Goal: Ask a question: Seek information or help from site administrators or community

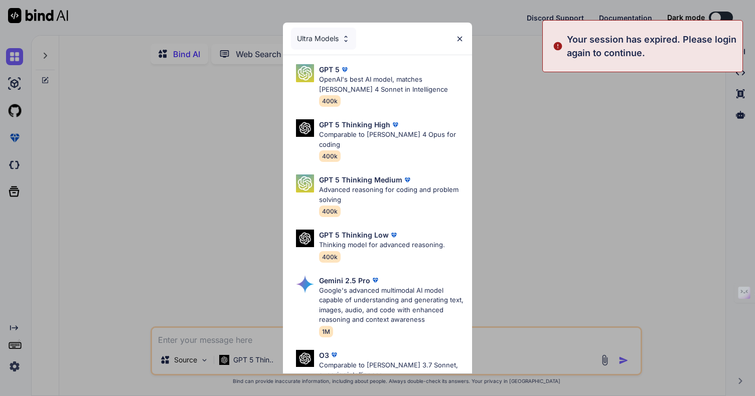
type textarea "x"
click at [462, 39] on img at bounding box center [459, 39] width 9 height 9
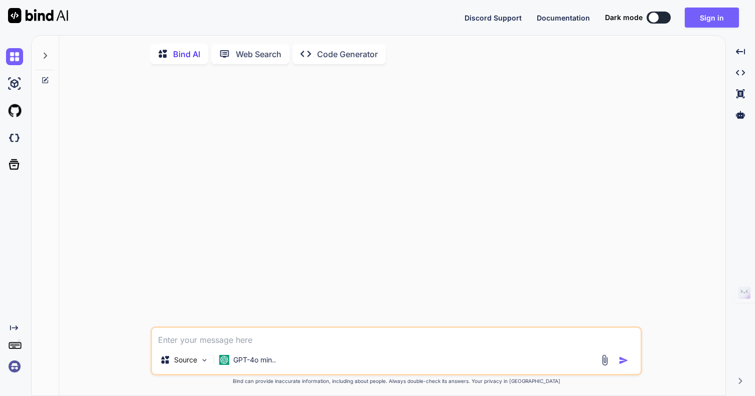
click at [195, 344] on textarea at bounding box center [396, 337] width 488 height 18
click at [11, 367] on img at bounding box center [14, 366] width 17 height 17
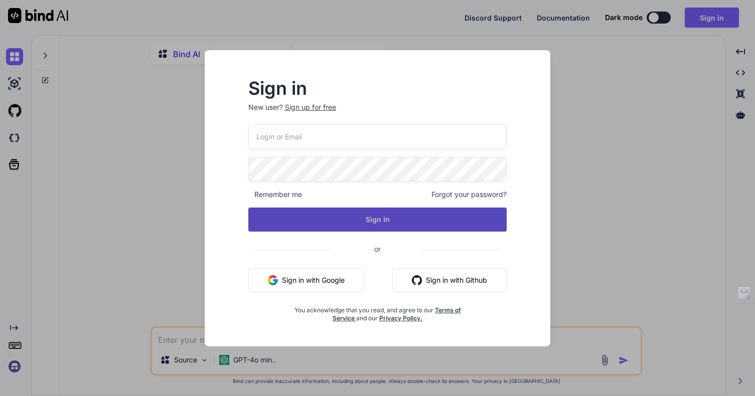
type input "[EMAIL_ADDRESS][DOMAIN_NAME]"
click at [362, 217] on button "Sign In" at bounding box center [377, 220] width 259 height 24
click at [425, 218] on button "Sign In" at bounding box center [377, 220] width 259 height 24
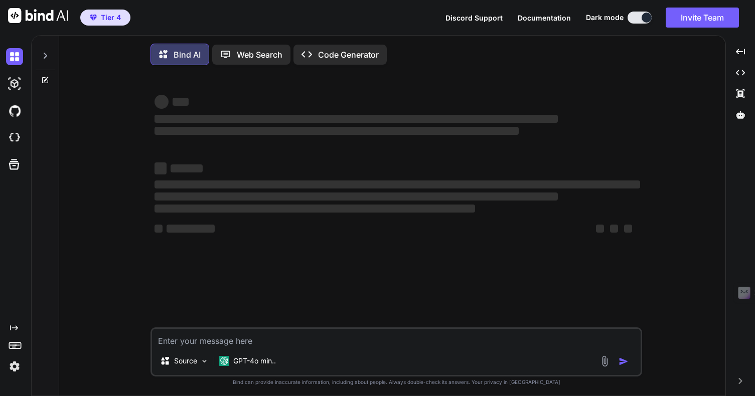
click at [191, 346] on textarea at bounding box center [396, 338] width 488 height 18
type textarea "x"
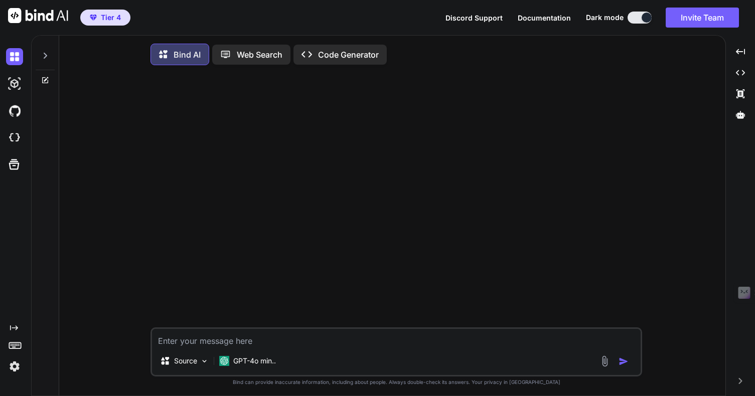
type textarea "s"
type textarea "x"
type textarea "さ"
type textarea "x"
type textarea "さい"
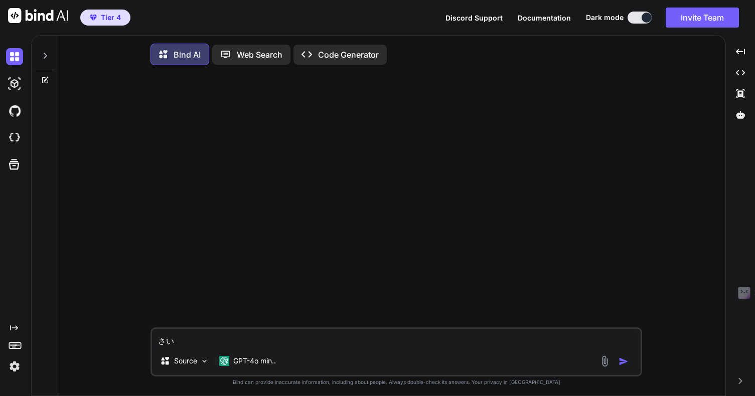
type textarea "x"
type textarea "サイt"
type textarea "x"
type textarea "サイト"
type textarea "x"
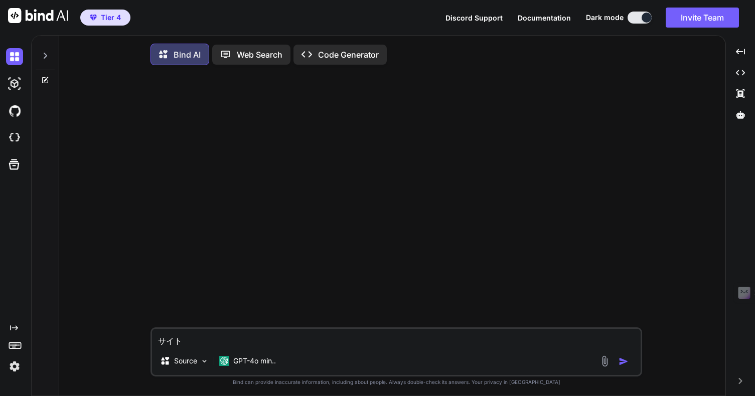
type textarea "サイトk"
type textarea "x"
type textarea "サイトこ"
type textarea "x"
type textarea "サイトこn"
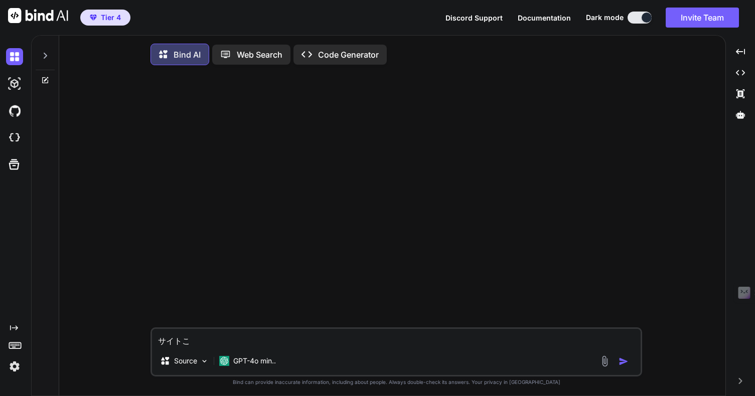
type textarea "x"
type textarea "サイトこん"
type textarea "x"
type textarea "サイトコンt"
type textarea "x"
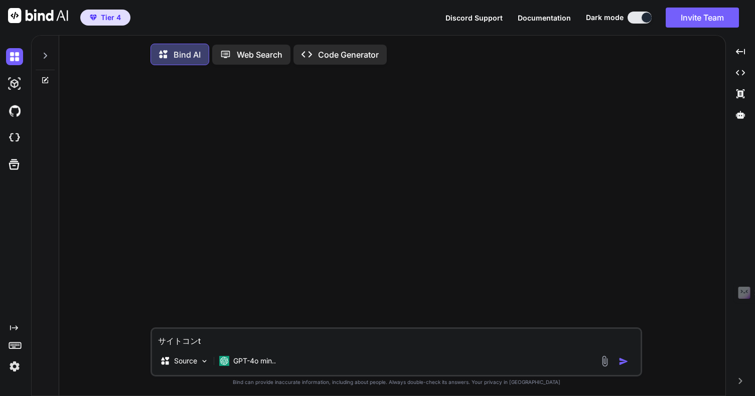
type textarea "サイトコント"
type textarea "x"
type textarea "サイトコントr"
type textarea "x"
type textarea "サイトコントロ"
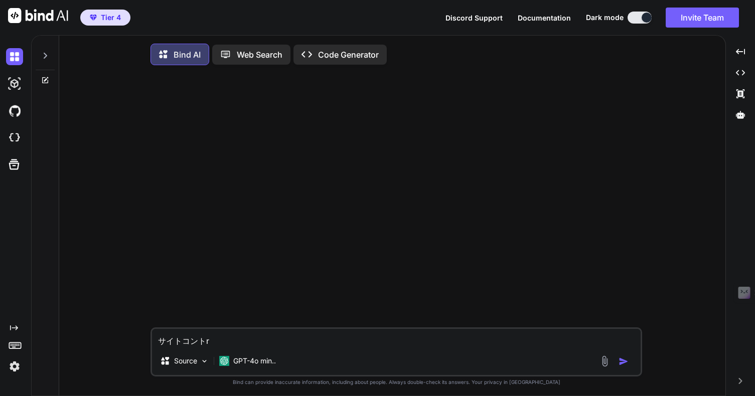
type textarea "x"
type textarea "サイトコントロー"
type textarea "x"
type textarea "サイトコントローr"
type textarea "x"
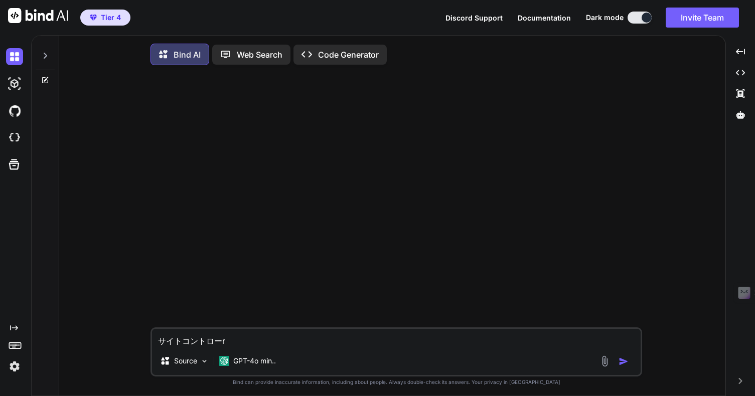
type textarea "サイトコントローラ"
type textarea "x"
type textarea "サイトコントローラー"
type textarea "x"
type textarea "サイトコントローラーw"
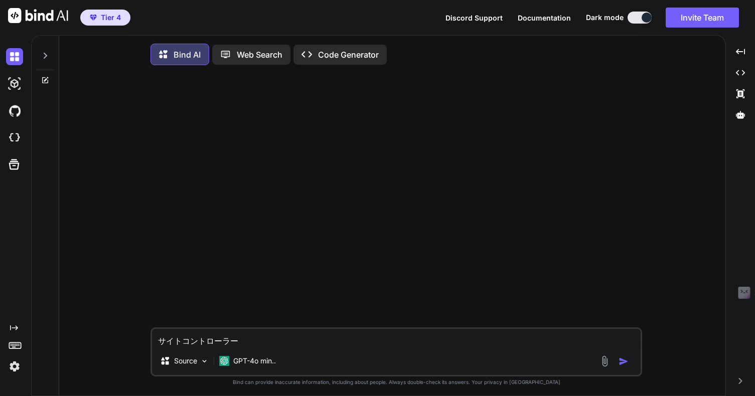
type textarea "x"
type textarea "サイトコントローラーを"
type textarea "x"
type textarea "サイトコントローラーをt"
type textarea "x"
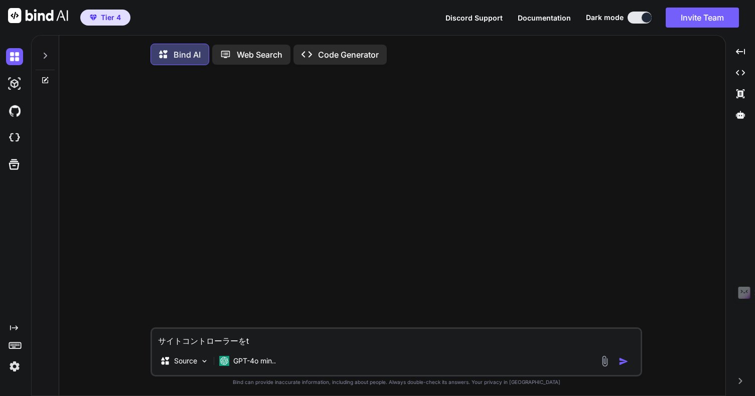
type textarea "サイトコントローラーをつ"
type textarea "x"
type textarea "サイトコントローラーをつk"
type textarea "x"
type textarea "サイトコントローラーをつく"
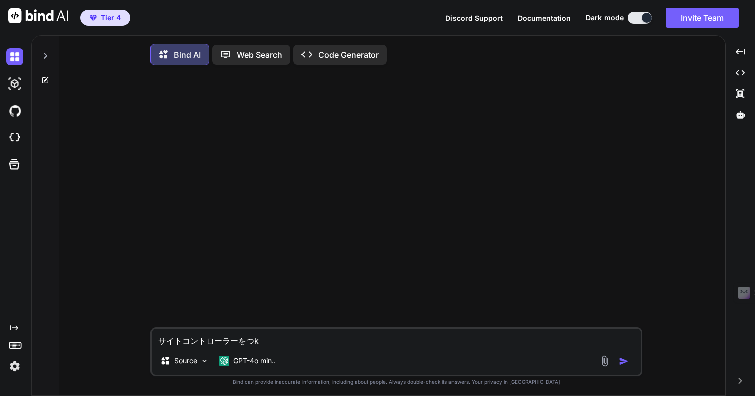
type textarea "x"
type textarea "サイトコントローラーをつくr"
type textarea "x"
type textarea "サイトコントローラーを作り"
type textarea "x"
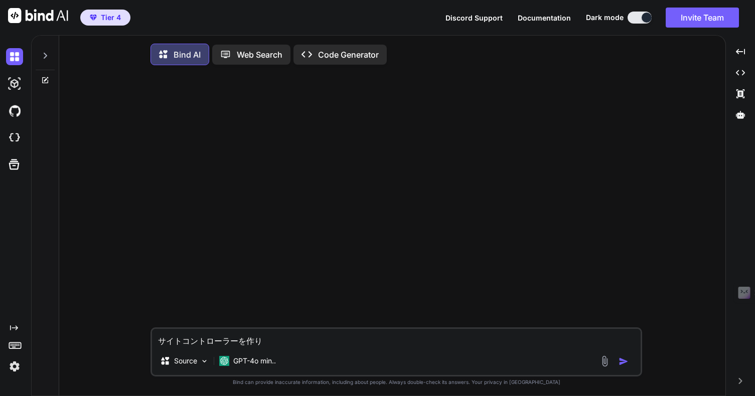
type textarea "サイトコントローラーを作りt"
type textarea "x"
type textarea "サイトコントローラーを作りた"
type textarea "x"
type textarea "サイトコントローラーを作りたい"
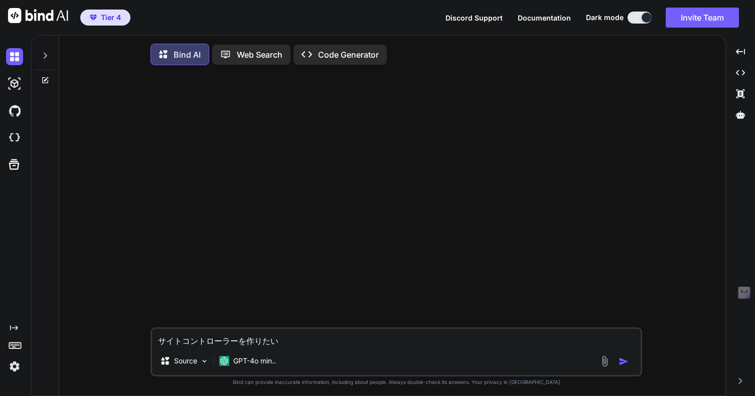
type textarea "x"
type textarea "サイトコントローラーを作りたい サイトコントローラーを作りたい"
type textarea "x"
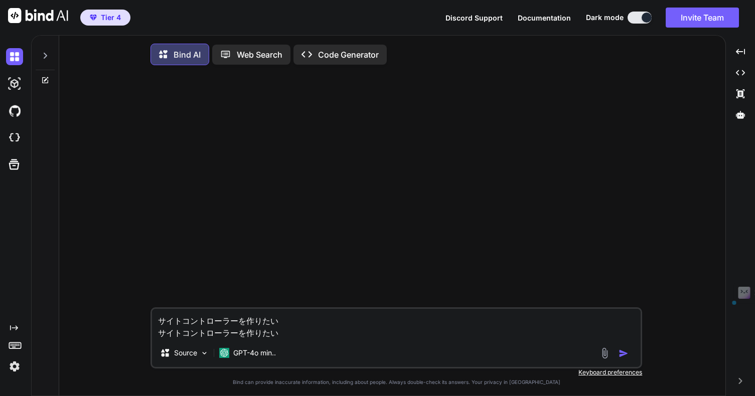
drag, startPoint x: 288, startPoint y: 339, endPoint x: 152, endPoint y: 331, distance: 136.1
click at [152, 331] on textarea "サイトコントローラーを作りたい サイトコントローラーを作りたい" at bounding box center [396, 324] width 488 height 30
type textarea "サイトコントローラーを作りたい"
type textarea "x"
type textarea "サイトコントローラーを作りたい"
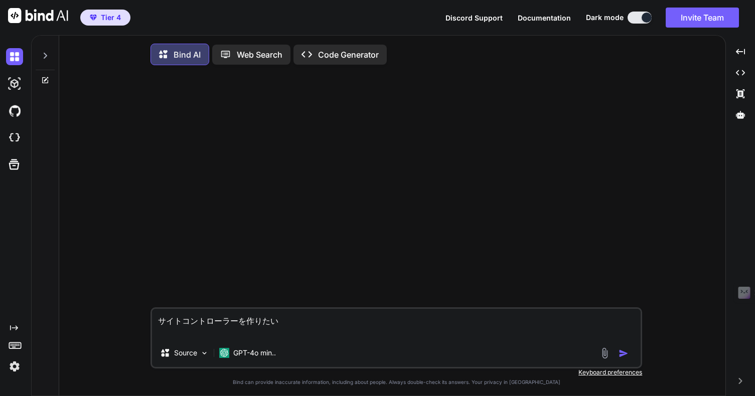
type textarea "x"
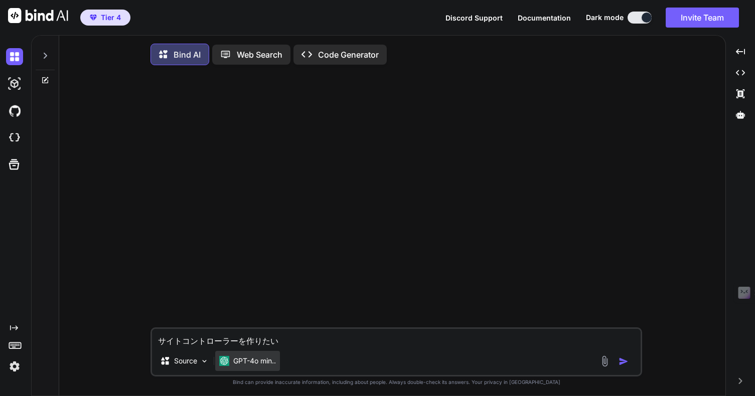
type textarea "サイトコントローラーを作りたい"
click at [252, 363] on p "GPT-4o min.." at bounding box center [254, 361] width 43 height 10
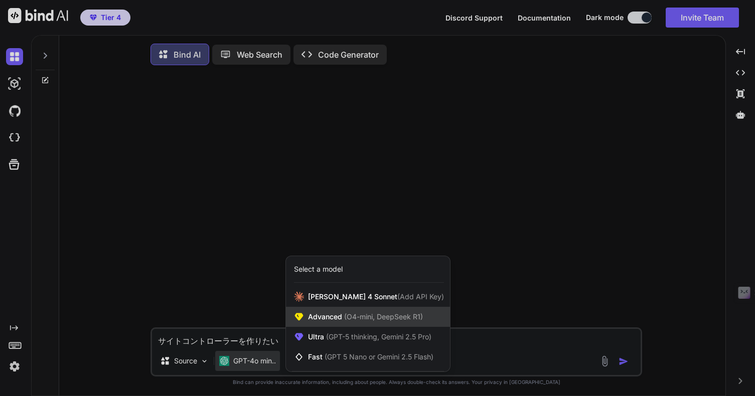
click at [330, 314] on span "Advanced (O4-mini, DeepSeek R1)" at bounding box center [365, 317] width 115 height 10
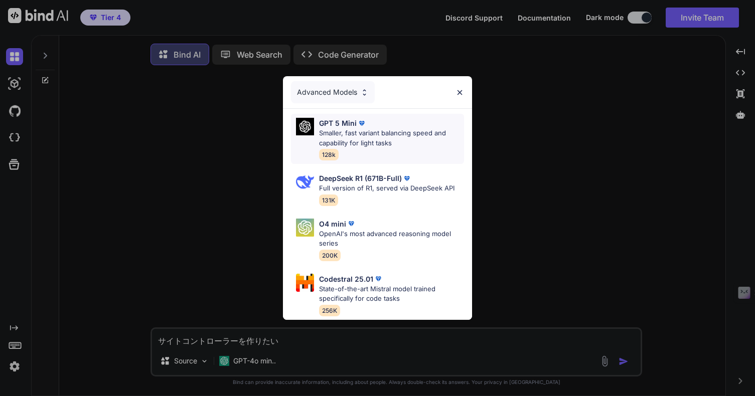
click at [358, 128] on p "Smaller, fast variant balancing speed and capability for light tasks" at bounding box center [391, 138] width 144 height 20
type textarea "x"
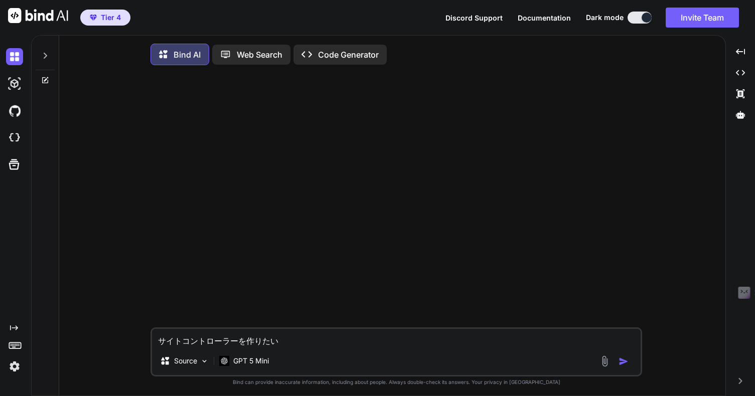
click at [287, 342] on textarea "サイトコントローラーを作りたい" at bounding box center [396, 338] width 488 height 18
type textarea "サイトコントローラーを作りたい。"
type textarea "x"
type textarea "サイトコントローラーを作りたい。 。"
type textarea "x"
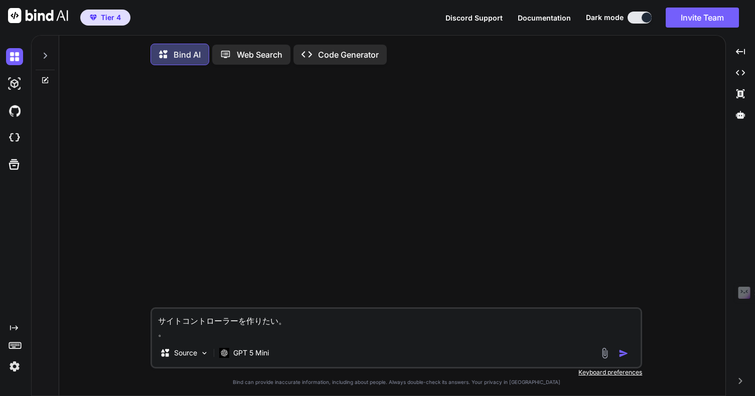
type textarea "サイトコントローラーを作りたい。。"
type textarea "x"
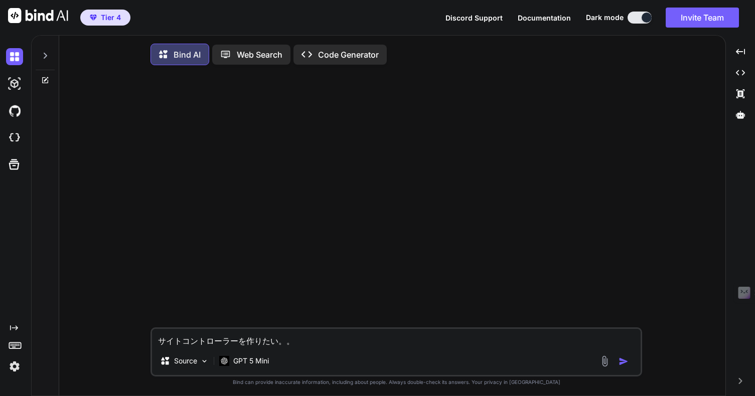
type textarea "サイトコントローラーを作りたい。"
type textarea "x"
type textarea "サイトコントローラーを作りたい。k"
type textarea "x"
type textarea "サイトコントローラーを作りたい。か"
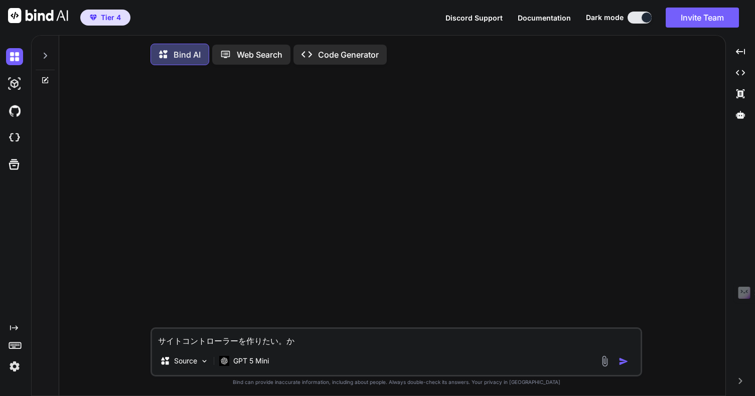
type textarea "x"
type textarea "サイトコントローラーを作りたい。"
type textarea "x"
type textarea "サイトコントローラーを作りたい。A"
type textarea "x"
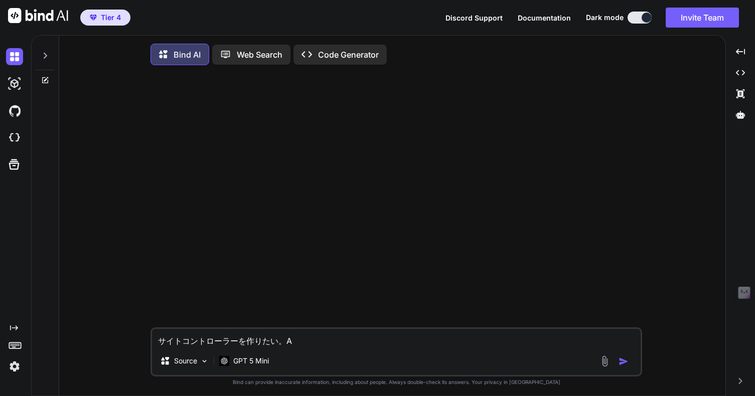
type textarea "サイトコントローラーを作りたい。Ai"
type textarea "x"
type textarea "サイトコントローラーを作りたい。Air"
type textarea "x"
type textarea "サイトコントローラーを作りたい。Airb"
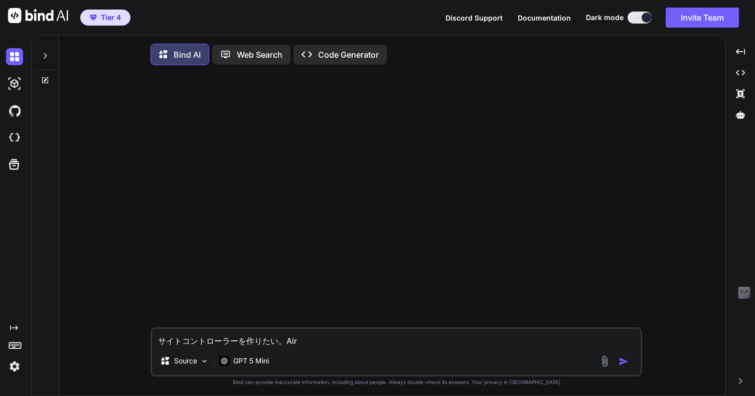
type textarea "x"
type textarea "サイトコントローラーを作りたい。Airbn"
type textarea "x"
type textarea "サイトコントローラーを作りたい。Airbnb"
type textarea "x"
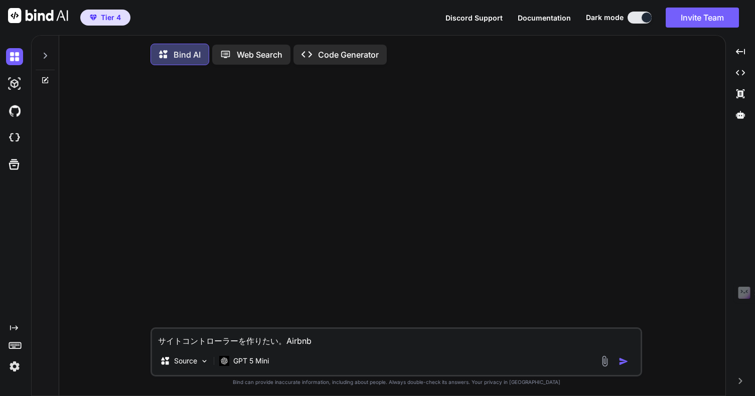
type textarea "サイトコントローラーを作りたい。Airbnbt"
type textarea "x"
type textarea "サイトコントローラーを作りたい。Airbnbと"
type textarea "x"
type textarea "サイトコントローラーを作りたい。Airbnbと と"
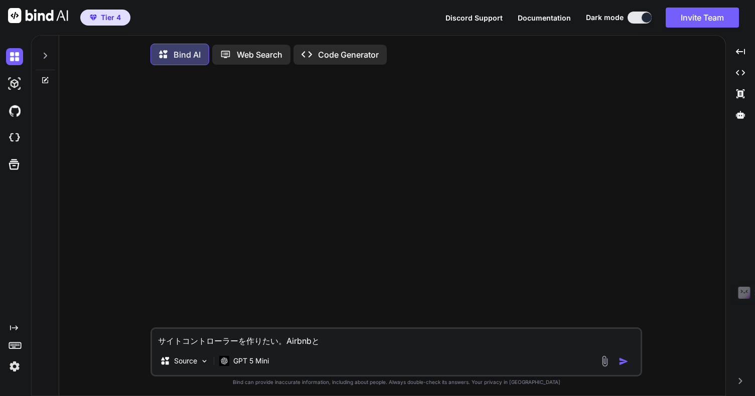
type textarea "x"
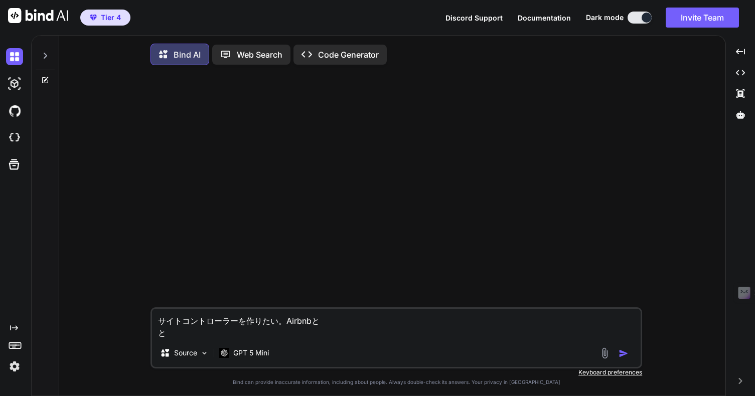
type textarea "サイトコントローラーを作りたい。Airbnbとと"
type textarea "x"
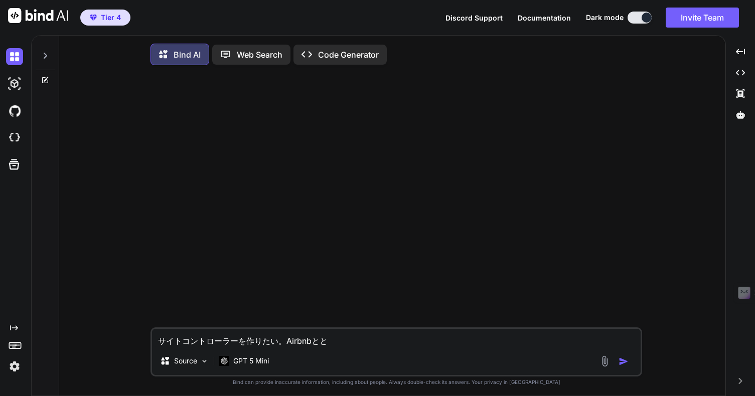
type textarea "サイトコントローラーを作りたい。Airbnbと"
type textarea "x"
type textarea "サイトコントローラーを作りたい。Airbnbとr"
type textarea "x"
type textarea "サイトコントローラーを作りたい。Airbnbとら"
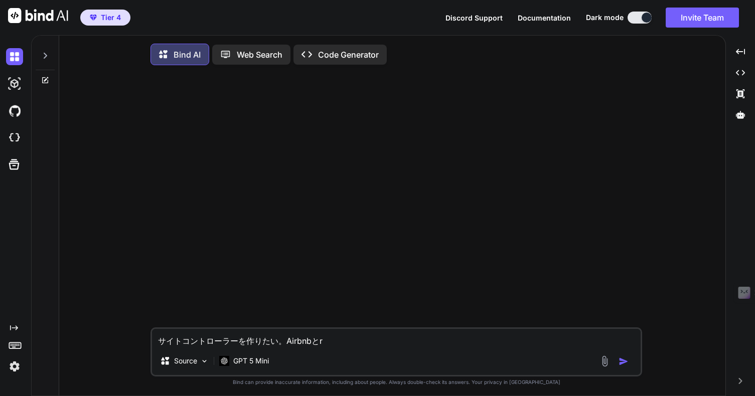
type textarea "x"
type textarea "サイトコントローラーを作りたい。Airbnbとらk"
type textarea "x"
type textarea "サイトコントローラーを作りたい。Airbnbとらく"
type textarea "x"
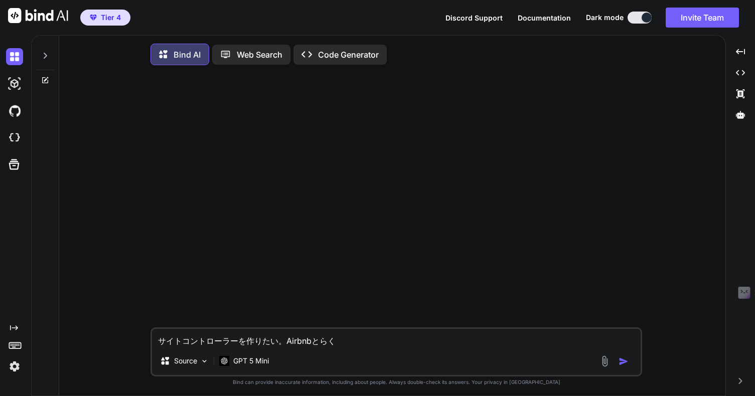
type textarea "サイトコントローラーを作りたい。Airbnbとらくt"
type textarea "x"
type textarea "サイトコントローラーを作りたい。Airbnbとらくて"
type textarea "x"
type textarea "サイトコントローラーを作りたい。Airbnbとらくてn"
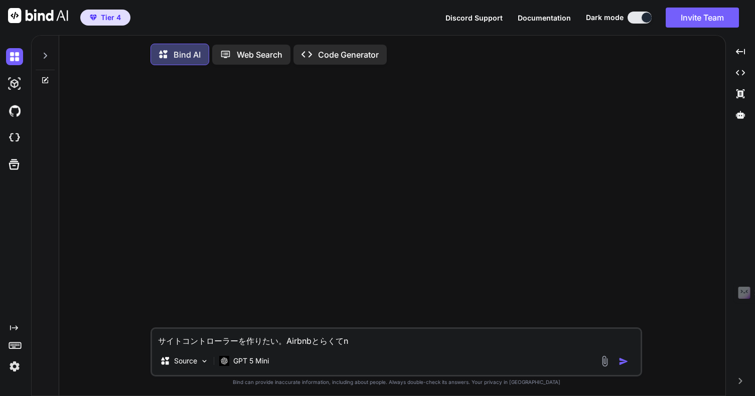
type textarea "x"
type textarea "サイトコントローラーを作りたい。Airbnbと楽天"
type textarea "x"
type textarea "サイトコントローラーを作りたい。Airbnbと楽天t"
type textarea "x"
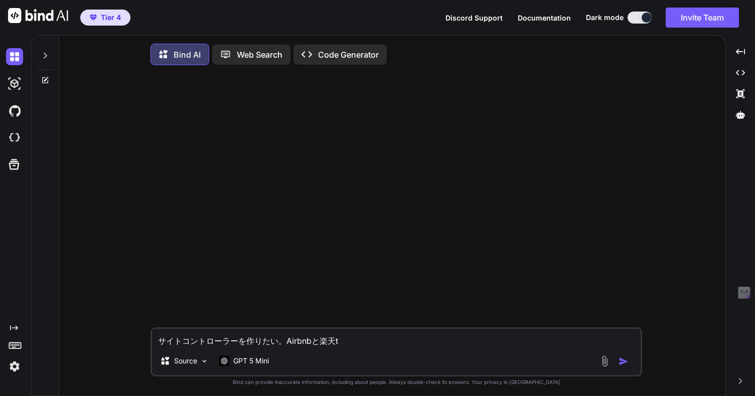
type textarea "サイトコントローラーを作りたい。Airbnbと楽天と"
type textarea "x"
type textarea "サイトコントローラーを作りたい。Airbnbと楽天とr"
type textarea "x"
type textarea "サイトコントローラーを作りたい。Airbnbと楽天トラ"
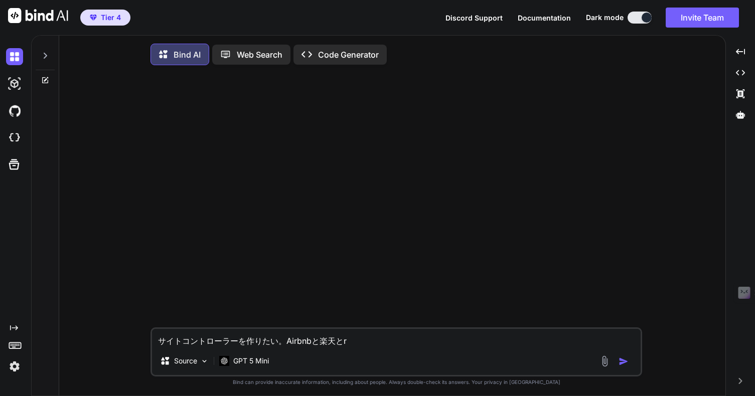
type textarea "x"
type textarea "サイトコントローラーを作りたい。Airbnbと楽天トラb"
type textarea "x"
type textarea "サイトコントローラーを作りたい。Airbnbと楽天トラべ"
type textarea "x"
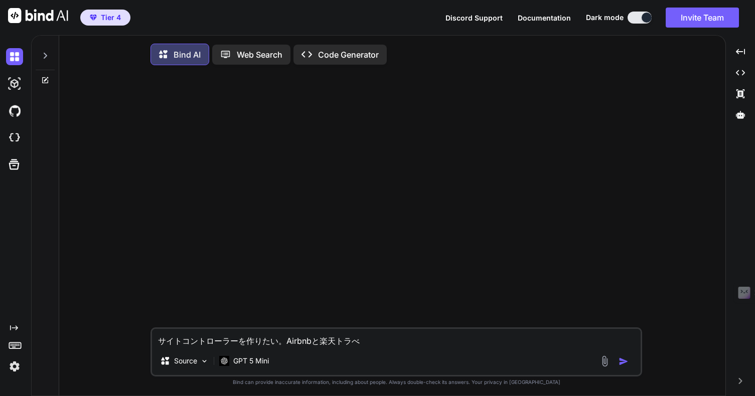
type textarea "サイトコントローラーを作りたい。Airbnbと楽天トラべr"
type textarea "x"
type textarea "サイトコントローラーを作りたい。Airbnbと楽天トラベル"
type textarea "x"
type textarea "サイトコントローラーを作りたい。Airbnbと楽天トラベルn"
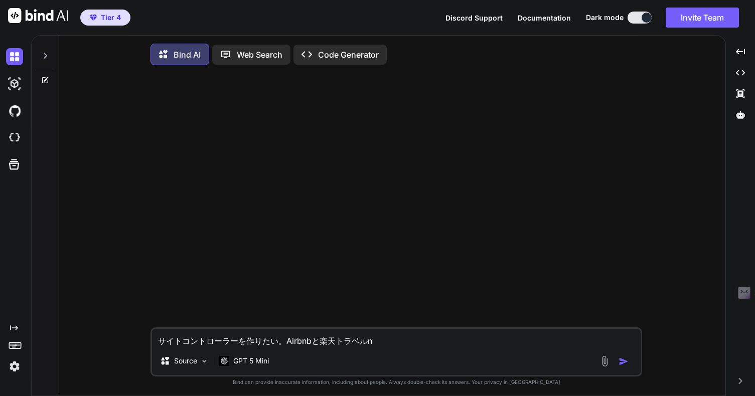
type textarea "x"
type textarea "サイトコントローラーを作りたい。Airbnbと楽天トラベルの"
type textarea "x"
type textarea "サイトコントローラーを作りたい。Airbnbと楽天トラベルのA"
type textarea "x"
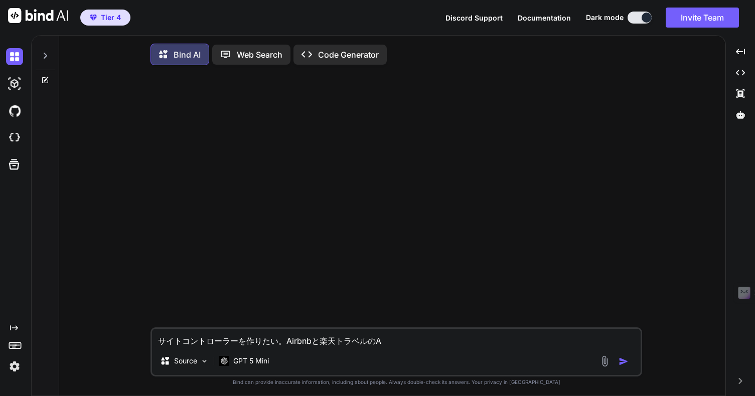
type textarea "サイトコントローラーを作りたい。Airbnbと楽天トラベルのAP"
type textarea "x"
type textarea "サイトコントローラーを作りたい。Airbnbと楽天トラベルのAPI"
type textarea "x"
type textarea "サイトコントローラーを作りたい。Airbnbと楽天トラベルのAPIn"
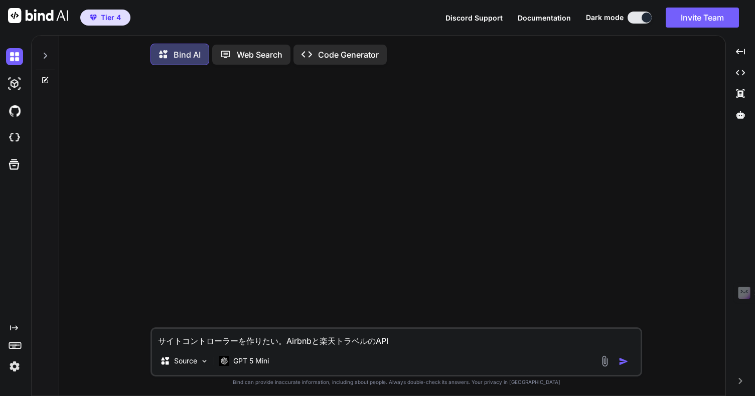
type textarea "x"
type textarea "サイトコントローラーを作りたい。Airbnbと楽天トラベルのAPIに"
type textarea "x"
type textarea "サイトコントローラーを作りたい。Airbnbと楽天トラベルのAPI"
type textarea "x"
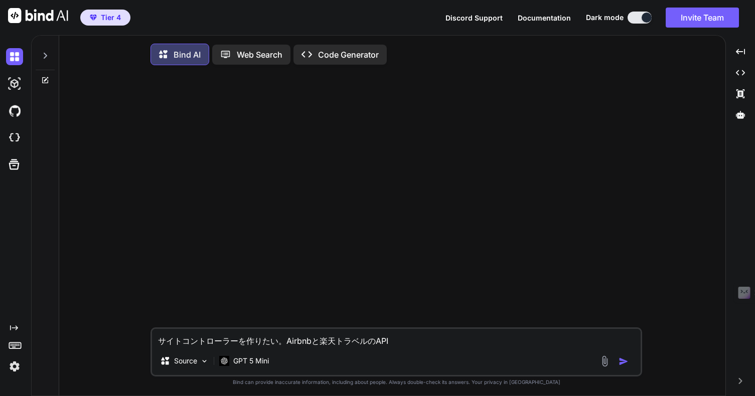
type textarea "サイトコントローラーを作りたい。Airbnbと楽天トラベルのAPIn"
type textarea "x"
type textarea "サイトコントローラーを作りたい。Airbnbと楽天トラベルのAPI"
type textarea "x"
type textarea "サイトコントローラーを作りたい。Airbnbと楽天トラベルのAPIw"
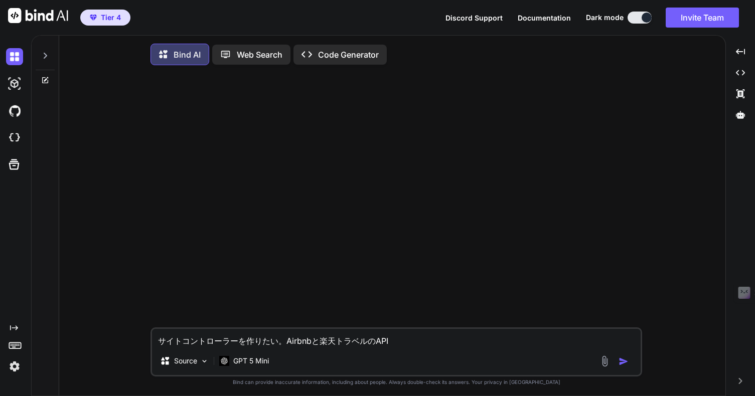
type textarea "x"
type textarea "サイトコントローラーを作りたい。Airbnbと楽天トラベルのAPIを"
type textarea "x"
type textarea "サイトコントローラーを作りたい。Airbnbと楽天トラベルのAPIをs"
type textarea "x"
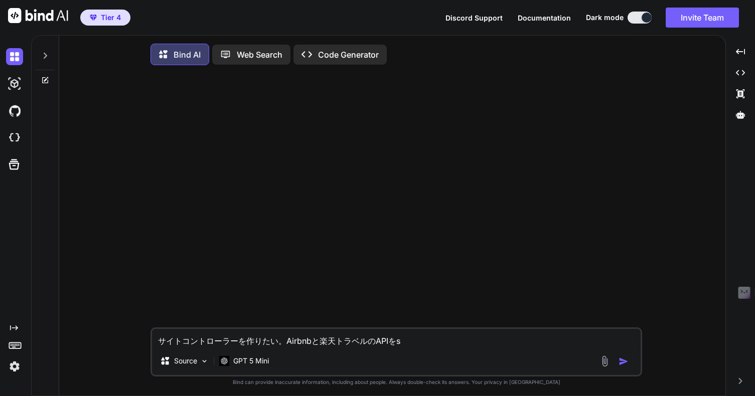
type textarea "サイトコントローラーを作りたい。Airbnbと楽天トラベルのAPIをそ"
type textarea "x"
type textarea "サイトコントローラーを作りたい。Airbnbと楽天トラベルのAPIをそう"
type textarea "x"
type textarea "サイトコントローラーを作りたい。Airbnbと楽天トラベルのAPIをそうt"
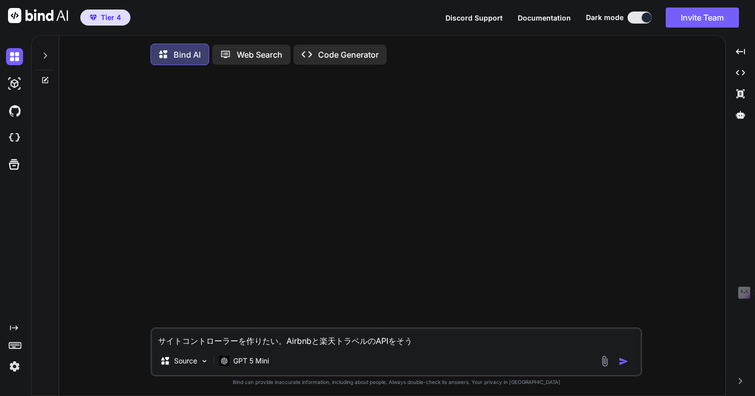
type textarea "x"
type textarea "サイトコントローラーを作りたい。Airbnbと楽天トラベルのAPIをそうて"
type textarea "x"
type textarea "サイトコントローラーを作りたい。Airbnbと楽天トラベルのAPIを想定"
type textarea "x"
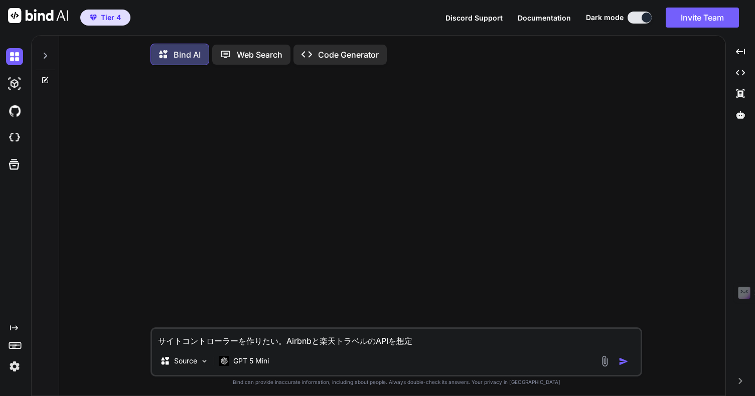
type textarea "サイトコントローラーを作りたい。Airbnbと楽天トラベルのAPIを想定s"
type textarea "x"
type textarea "サイトコントローラーを作りたい。Airbnbと楽天トラベルのAPIを想定し"
type textarea "x"
type textarea "サイトコントローラーを作りたい。Airbnbと楽天トラベルのAPIを想定しt"
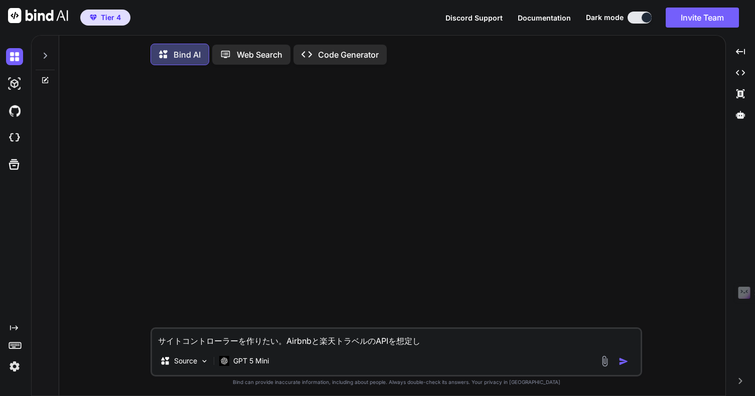
type textarea "x"
type textarea "サイトコントローラーを作りたい。Airbnbと楽天トラベルのAPIを想定して"
type textarea "x"
type textarea "サイトコントローラーを作りたい。Airbnbと楽天トラベルのAPIを想定して、"
type textarea "x"
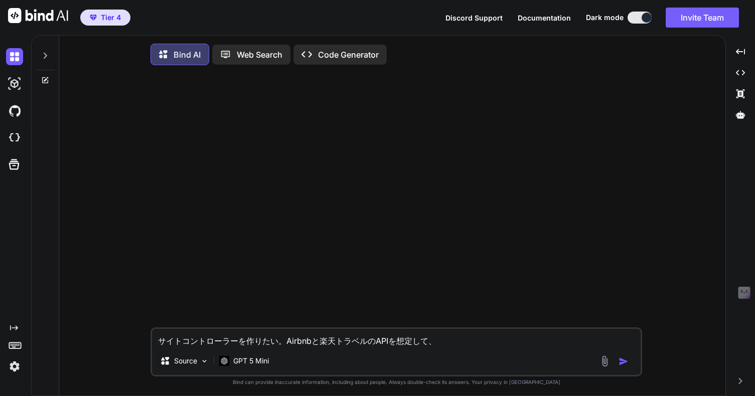
type textarea "楽天トラベルのAPIを想定して、"
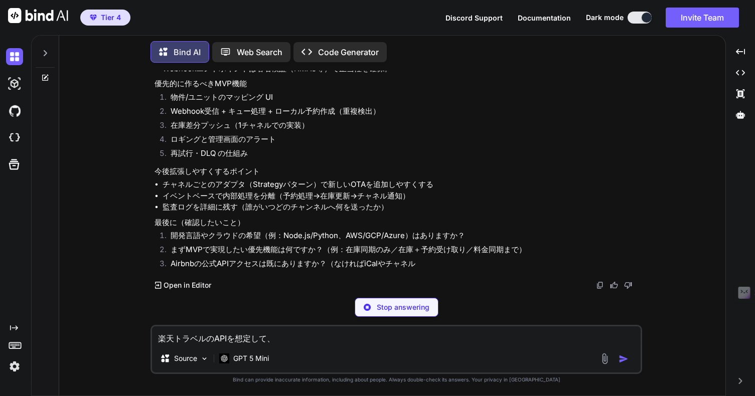
scroll to position [1464, 0]
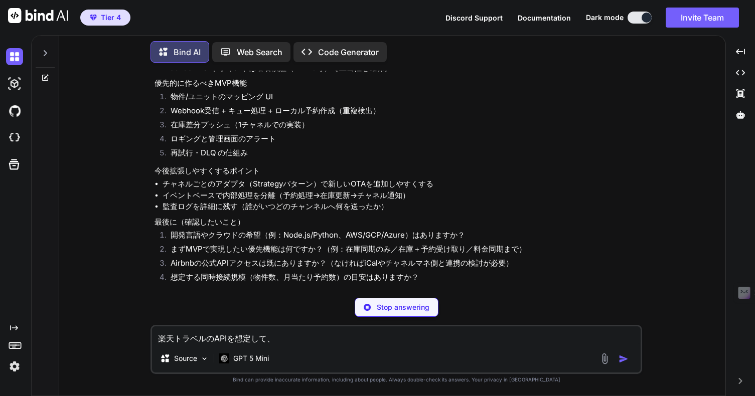
type textarea "x"
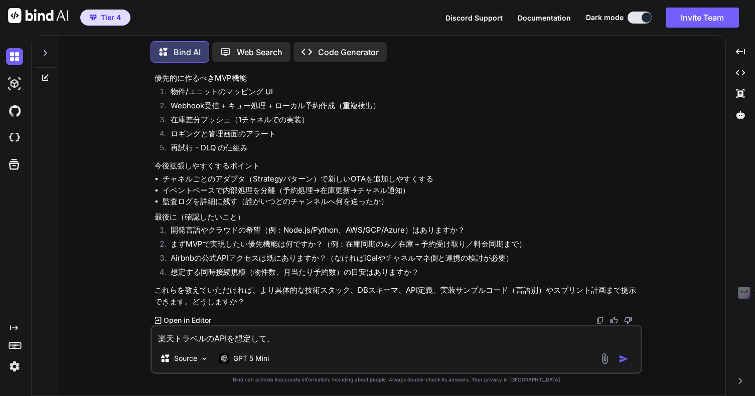
scroll to position [1470, 0]
drag, startPoint x: 283, startPoint y: 338, endPoint x: 134, endPoint y: 338, distance: 148.9
click at [134, 338] on div "You サイトコントローラーを作りたい。Airbnbと楽天トラベルのAPIを想定して、 Bind AI いいですね。サイトコントローラー（チャネルマネージャー…" at bounding box center [396, 233] width 658 height 325
type textarea "x"
type textarea "s"
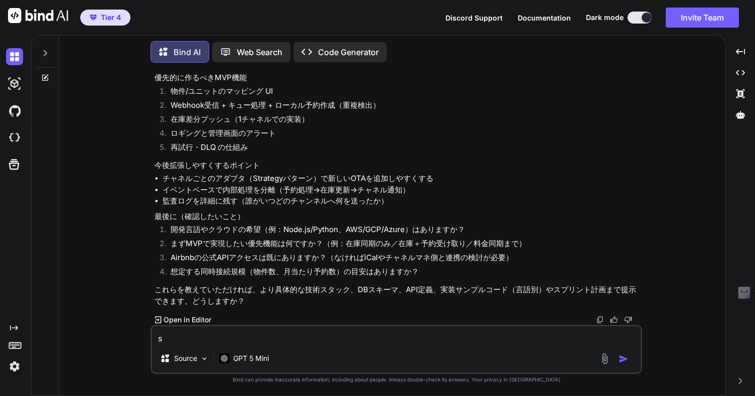
type textarea "x"
type textarea "す"
type textarea "x"
type textarea "すs"
type textarea "x"
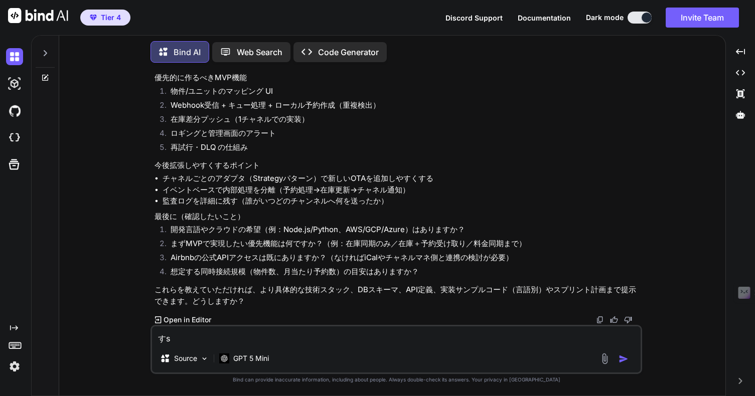
type textarea "すす"
type textarea "x"
type textarea "すすm"
type textarea "x"
type textarea "進め"
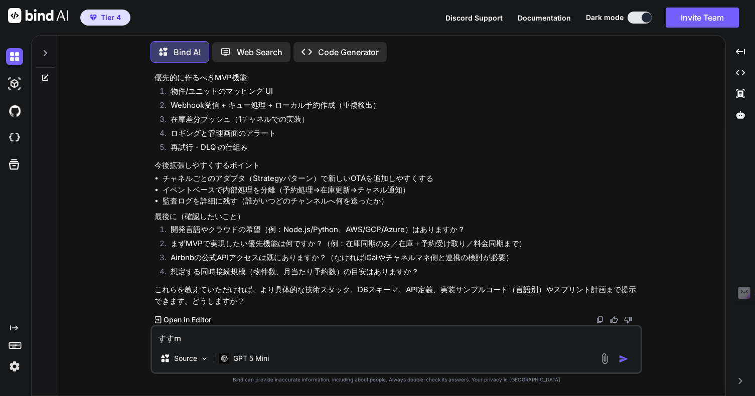
type textarea "x"
type textarea "進めt"
type textarea "x"
type textarea "進めて"
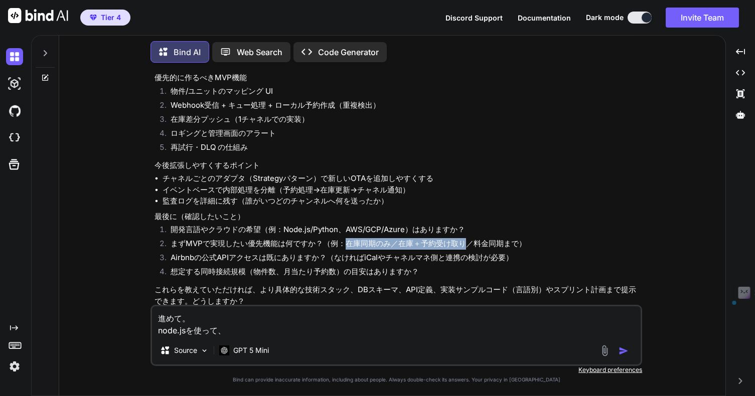
drag, startPoint x: 345, startPoint y: 242, endPoint x: 467, endPoint y: 242, distance: 122.4
click at [467, 242] on li "まずMVPで実現したい優先機能は何ですか？（例：在庫同期のみ／在庫＋予約受け取り／料金同期まで）" at bounding box center [400, 245] width 477 height 14
copy li "在庫同期のみ／在庫＋予約受け取り"
click at [251, 332] on textarea "進めて。 node.jsを使って、" at bounding box center [396, 321] width 488 height 30
paste textarea "在庫同期のみ／在庫＋予約受け取り"
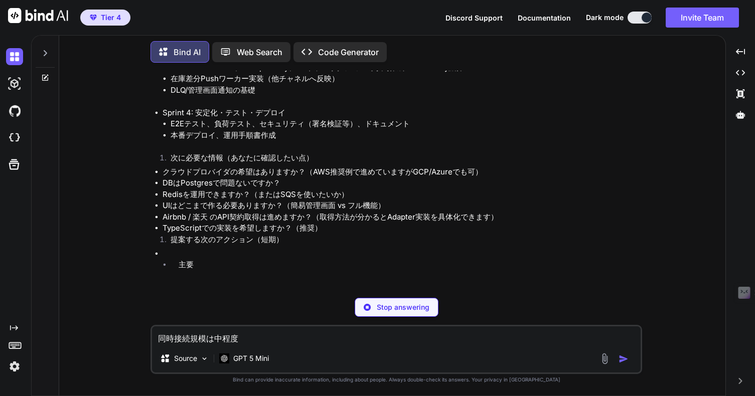
scroll to position [3957, 0]
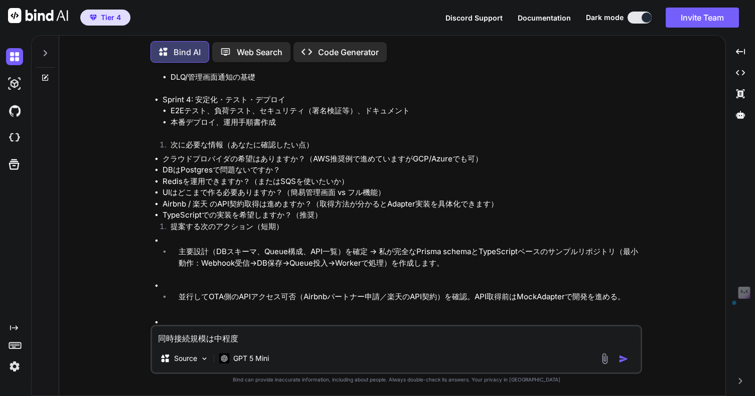
drag, startPoint x: 258, startPoint y: 339, endPoint x: 133, endPoint y: 335, distance: 124.9
click at [133, 335] on div "You サイトコントローラーを作りたい。Airbnbと楽天トラベルのAPIを想定して、 Bind AI いいですね。サイトコントローラー（チャネルマネージャー…" at bounding box center [396, 233] width 658 height 325
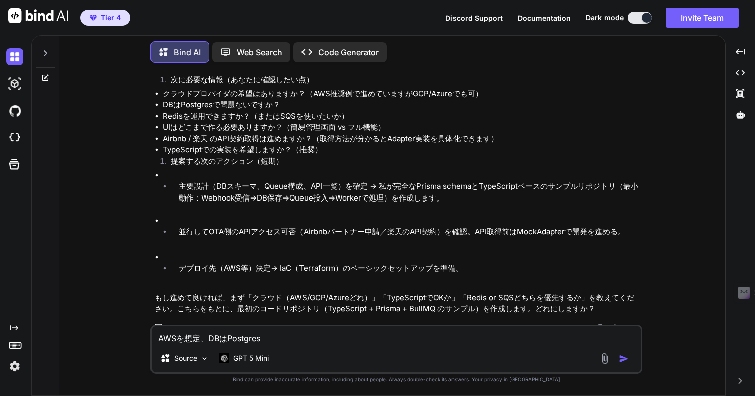
scroll to position [4041, 0]
